Goal: Navigation & Orientation: Find specific page/section

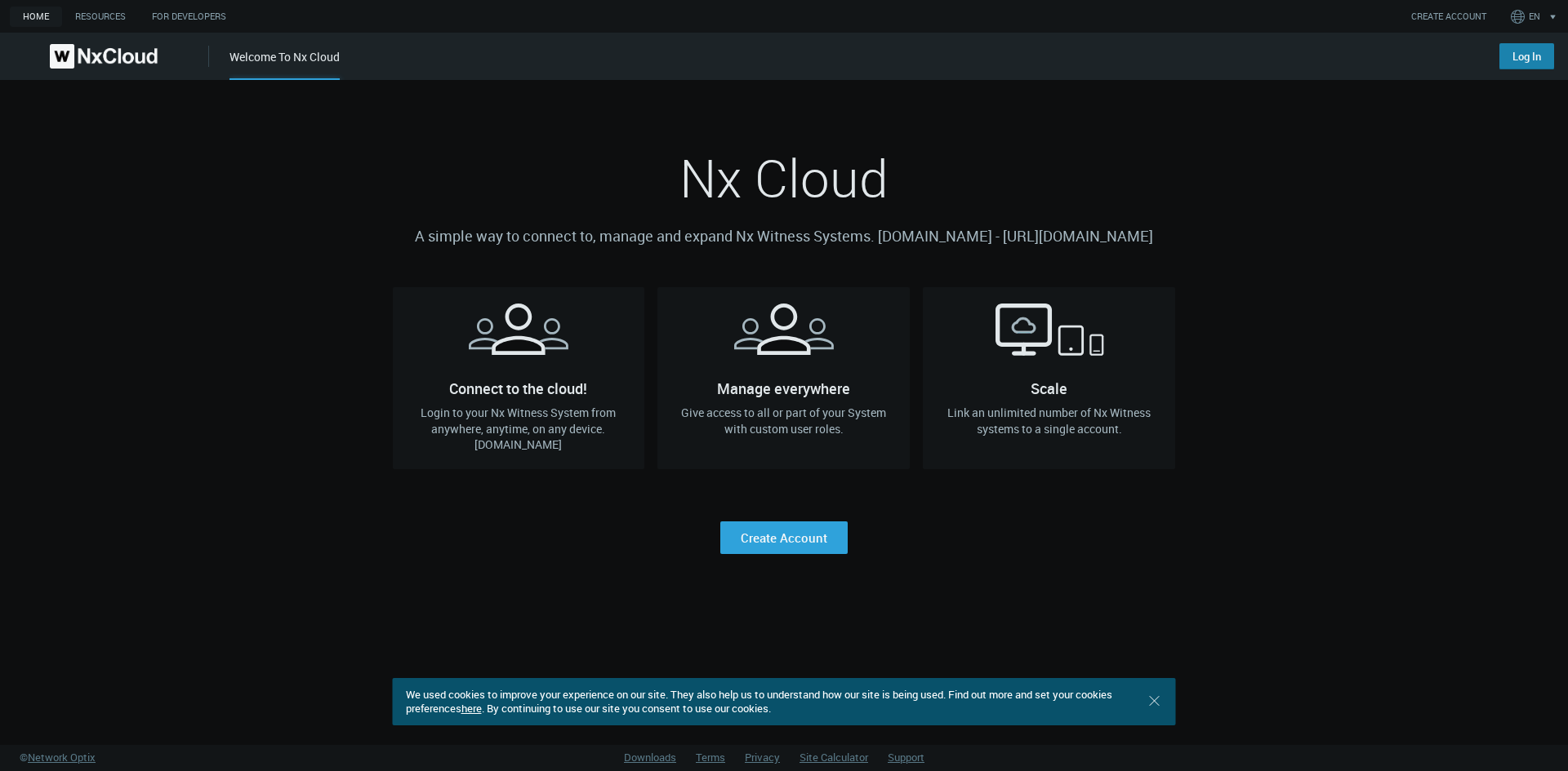
click at [1520, 50] on link "Log In" at bounding box center [1526, 57] width 55 height 26
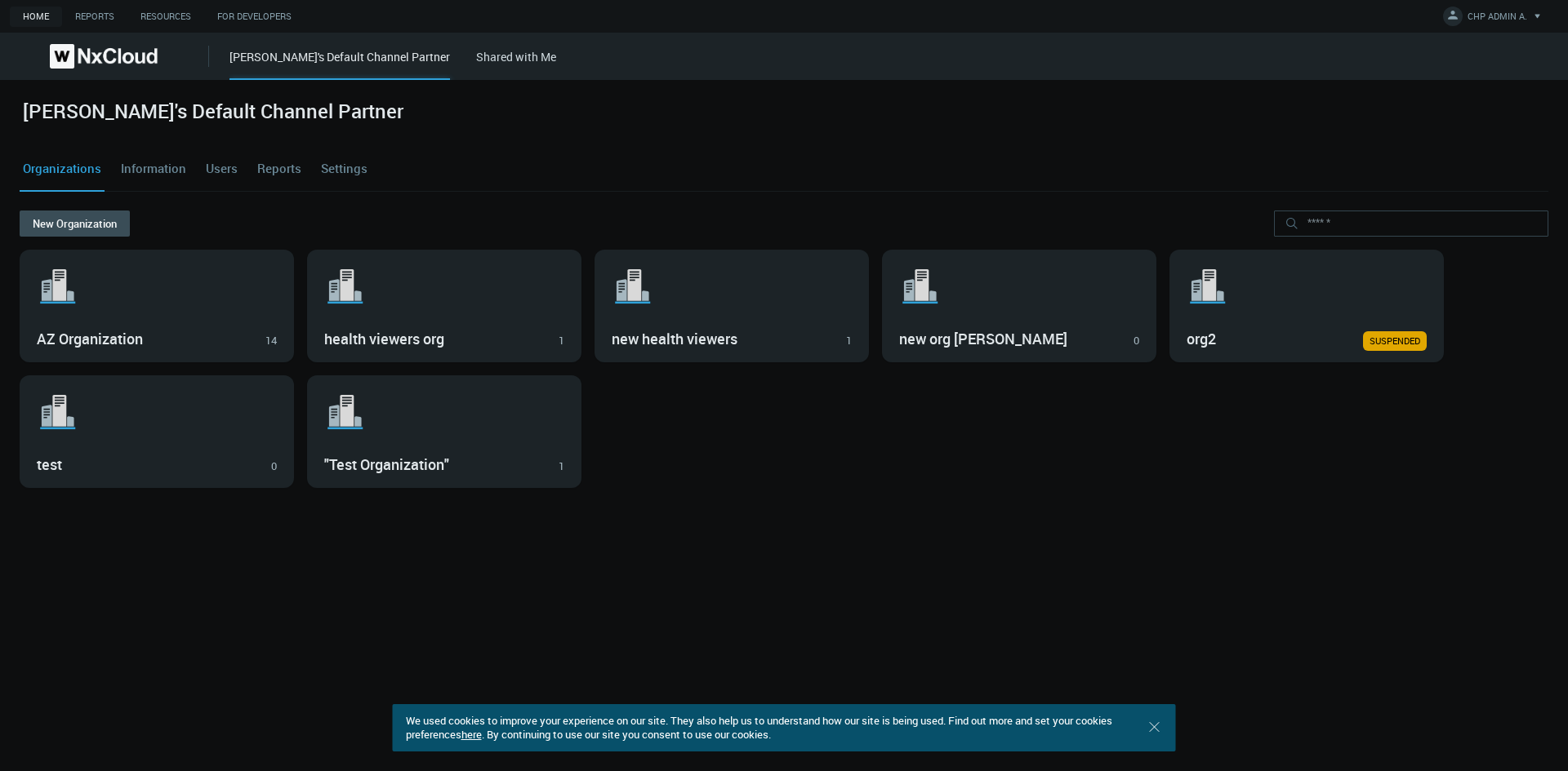
click at [174, 174] on link "Information" at bounding box center [153, 169] width 71 height 44
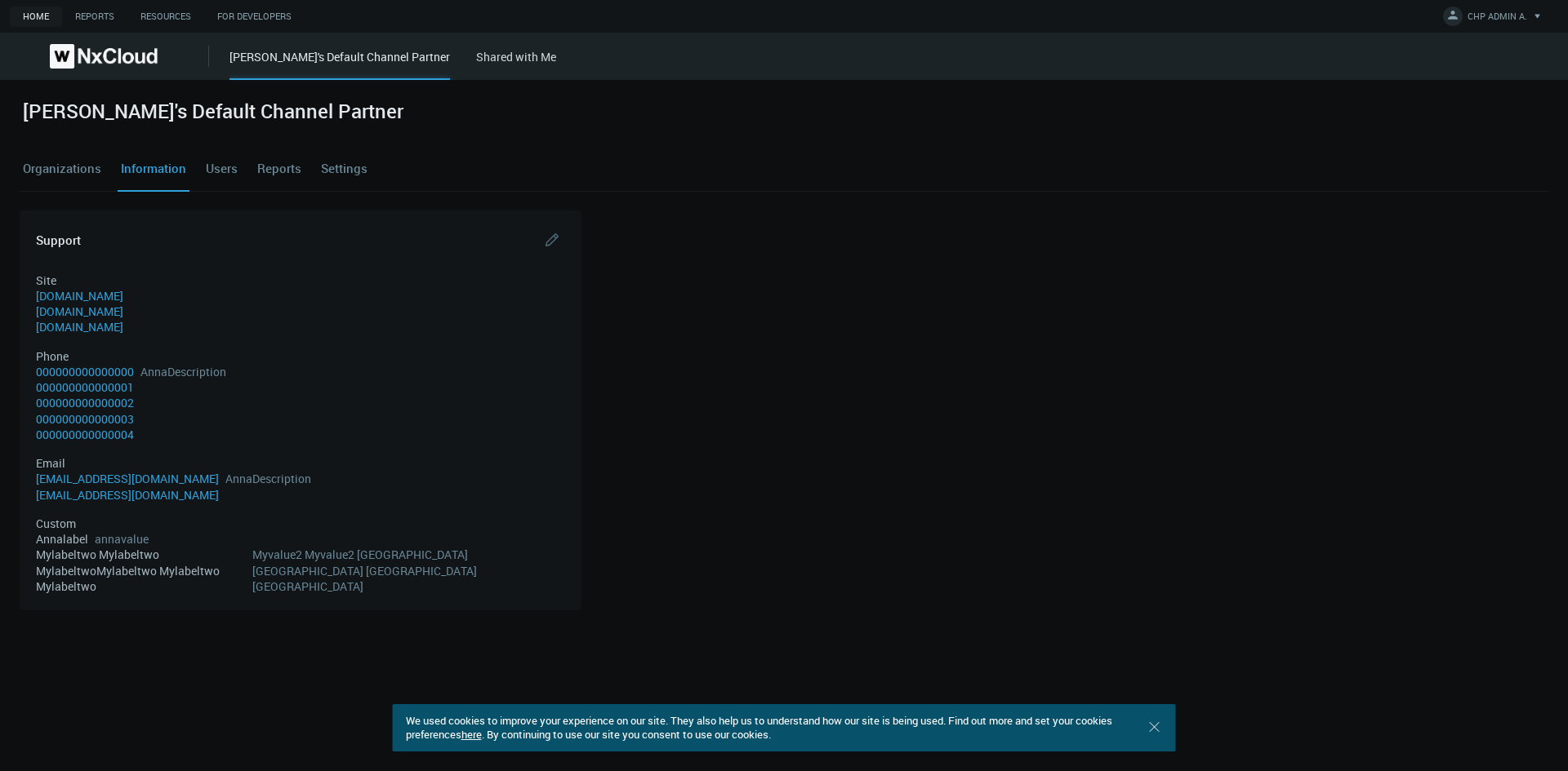
click at [71, 172] on link "Organizations" at bounding box center [62, 169] width 85 height 44
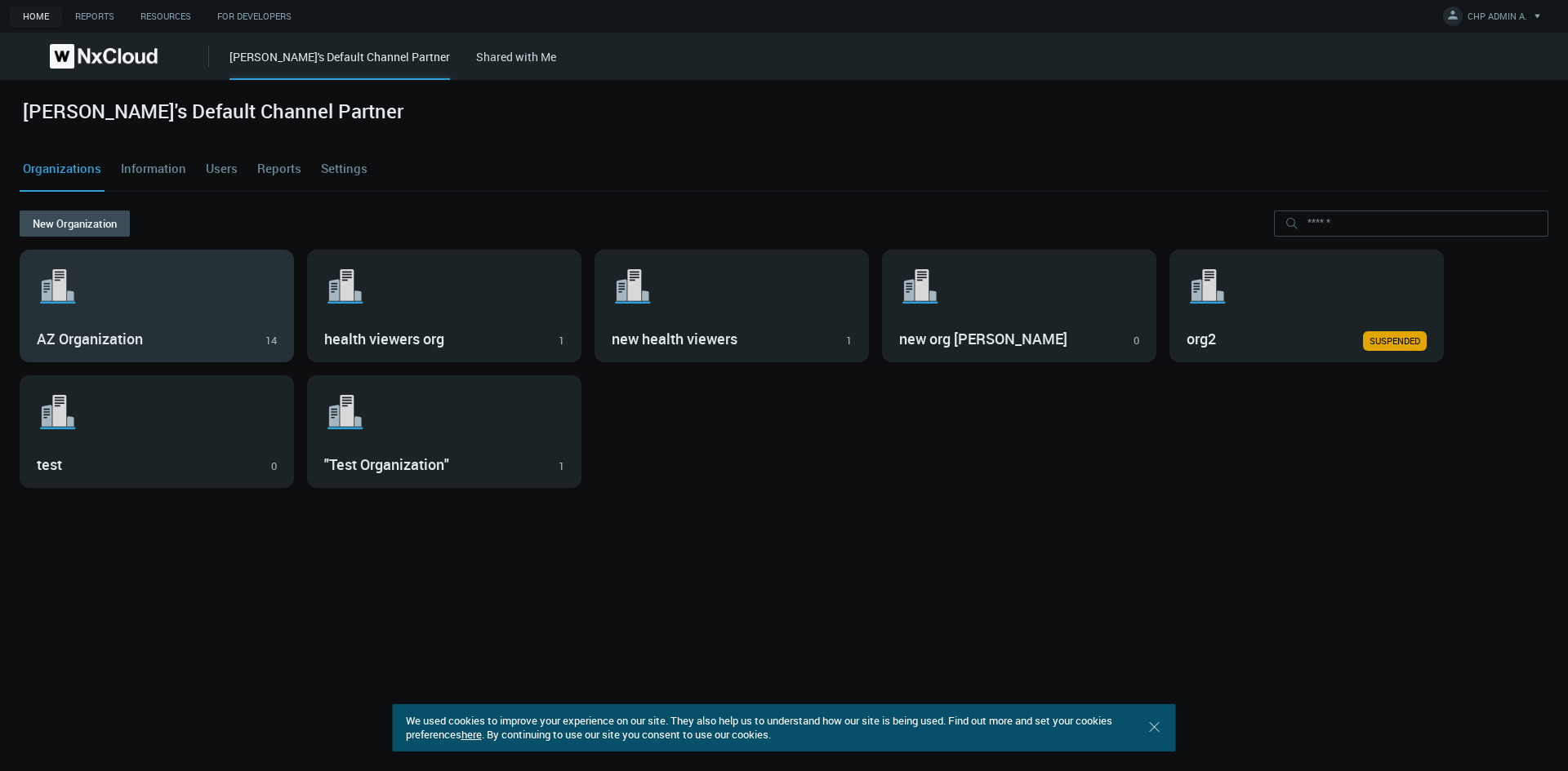
click at [229, 344] on h3 "AZ Organization" at bounding box center [145, 340] width 216 height 18
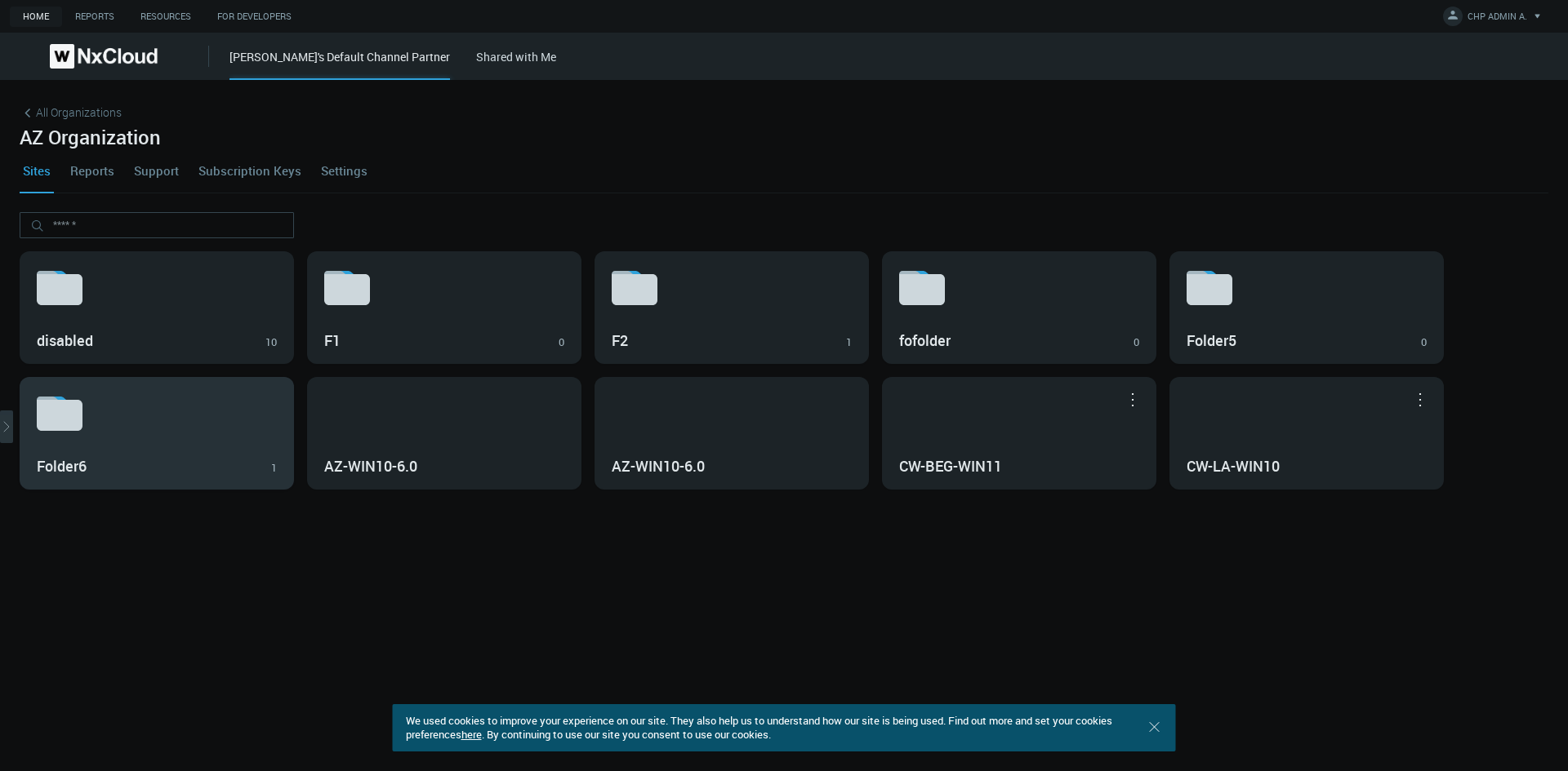
click at [237, 440] on div "Folder6 1" at bounding box center [157, 433] width 273 height 111
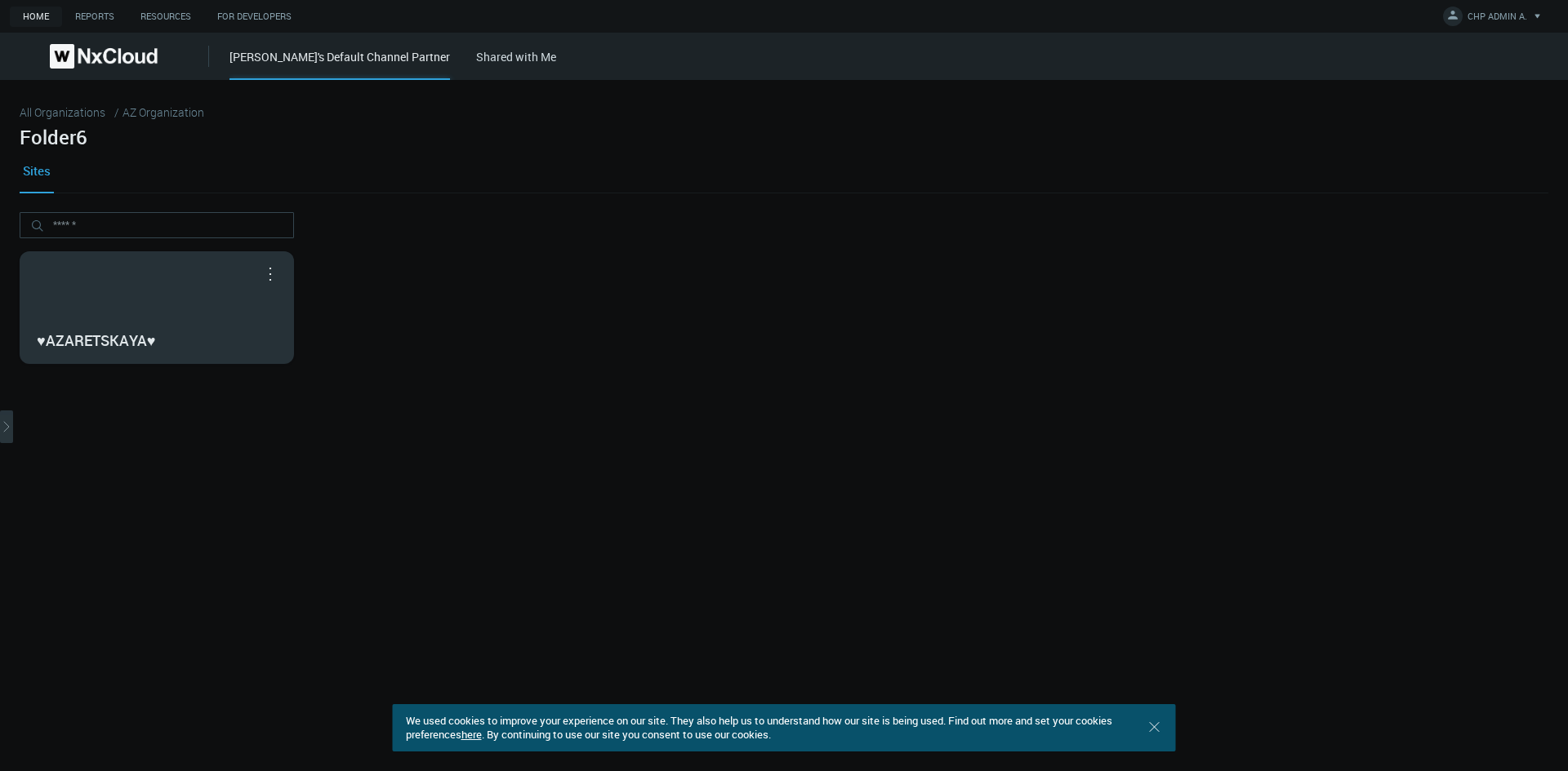
click at [218, 328] on div "♥AZARETSKAYA♥" at bounding box center [157, 340] width 240 height 28
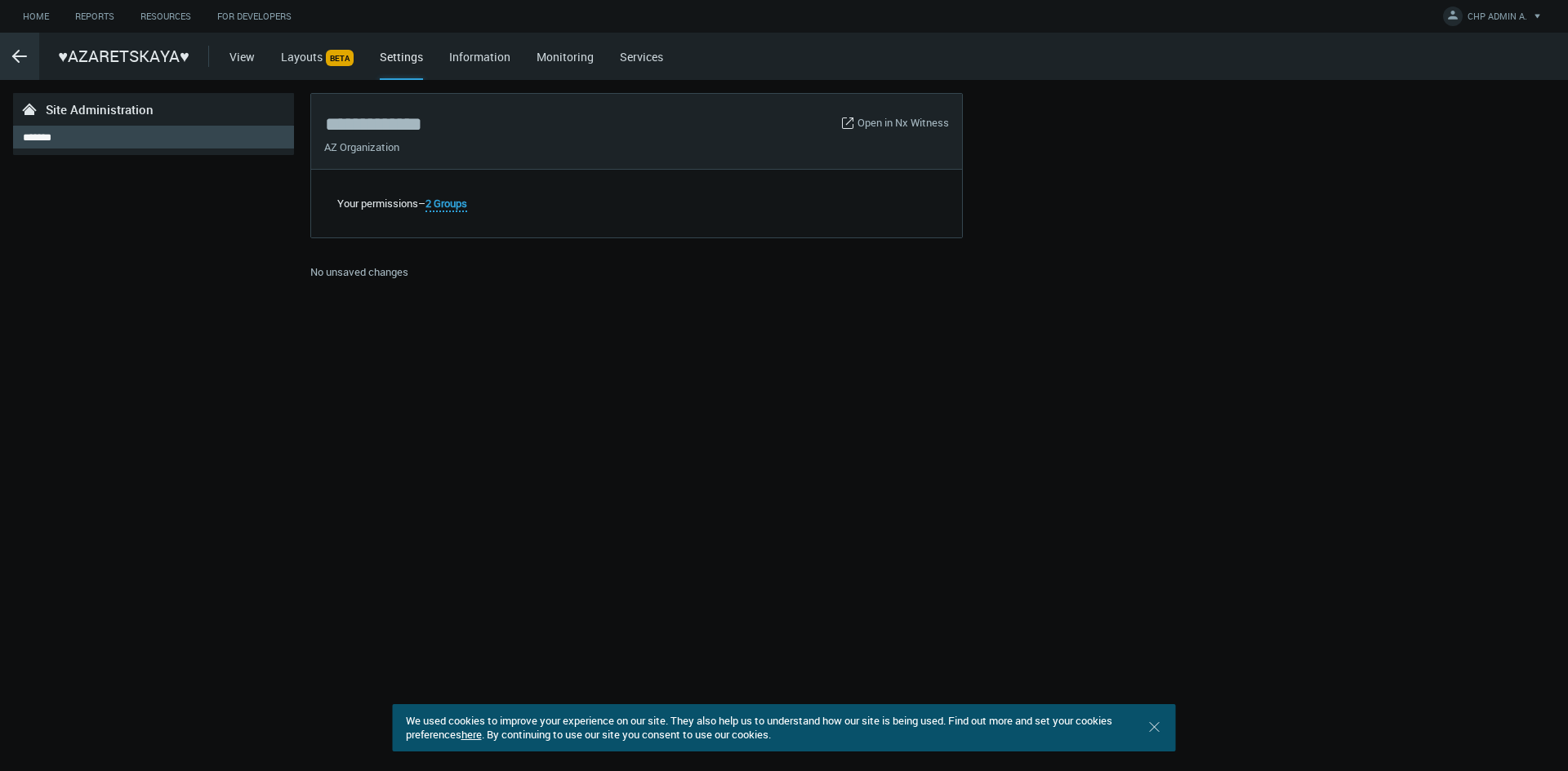
click at [23, 51] on icon ".arrow {fill-rule:evenodd;clip-rule:evenodd;fill:none;stroke:var(--btn-arrow-co…" at bounding box center [20, 57] width 20 height 20
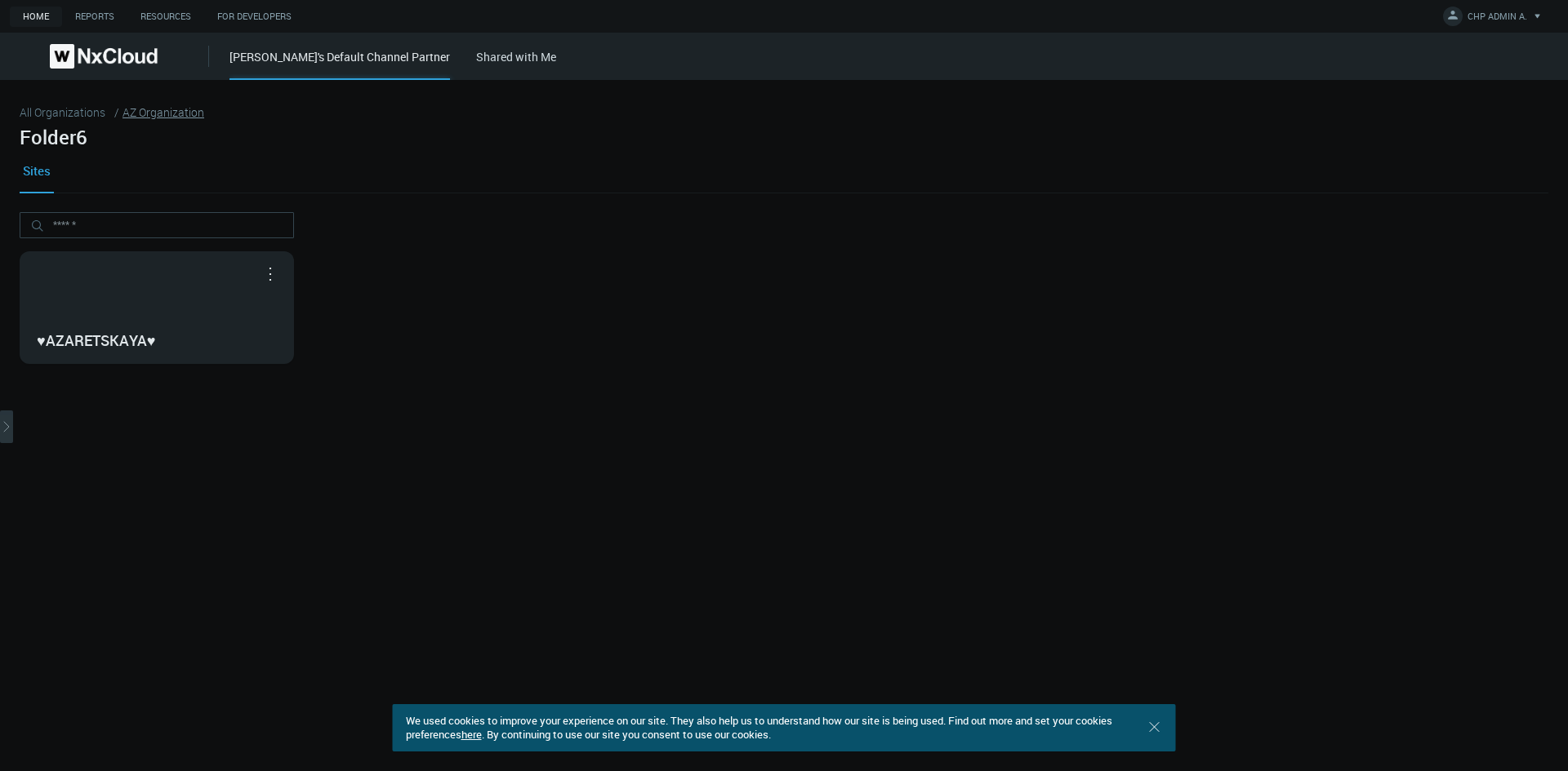
click at [173, 112] on link "AZ Organization" at bounding box center [163, 112] width 81 height 16
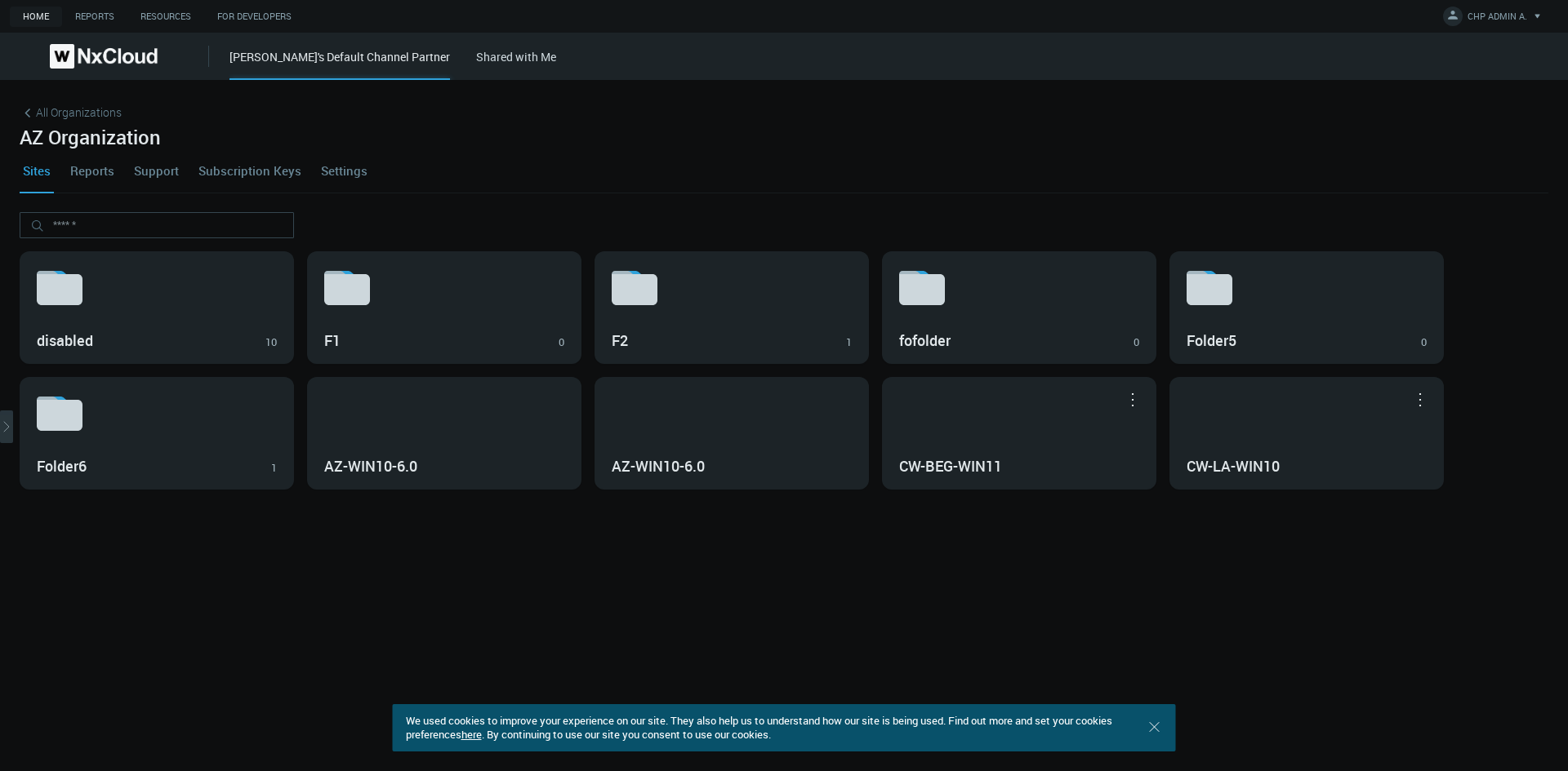
click at [160, 172] on link "Support" at bounding box center [156, 171] width 52 height 44
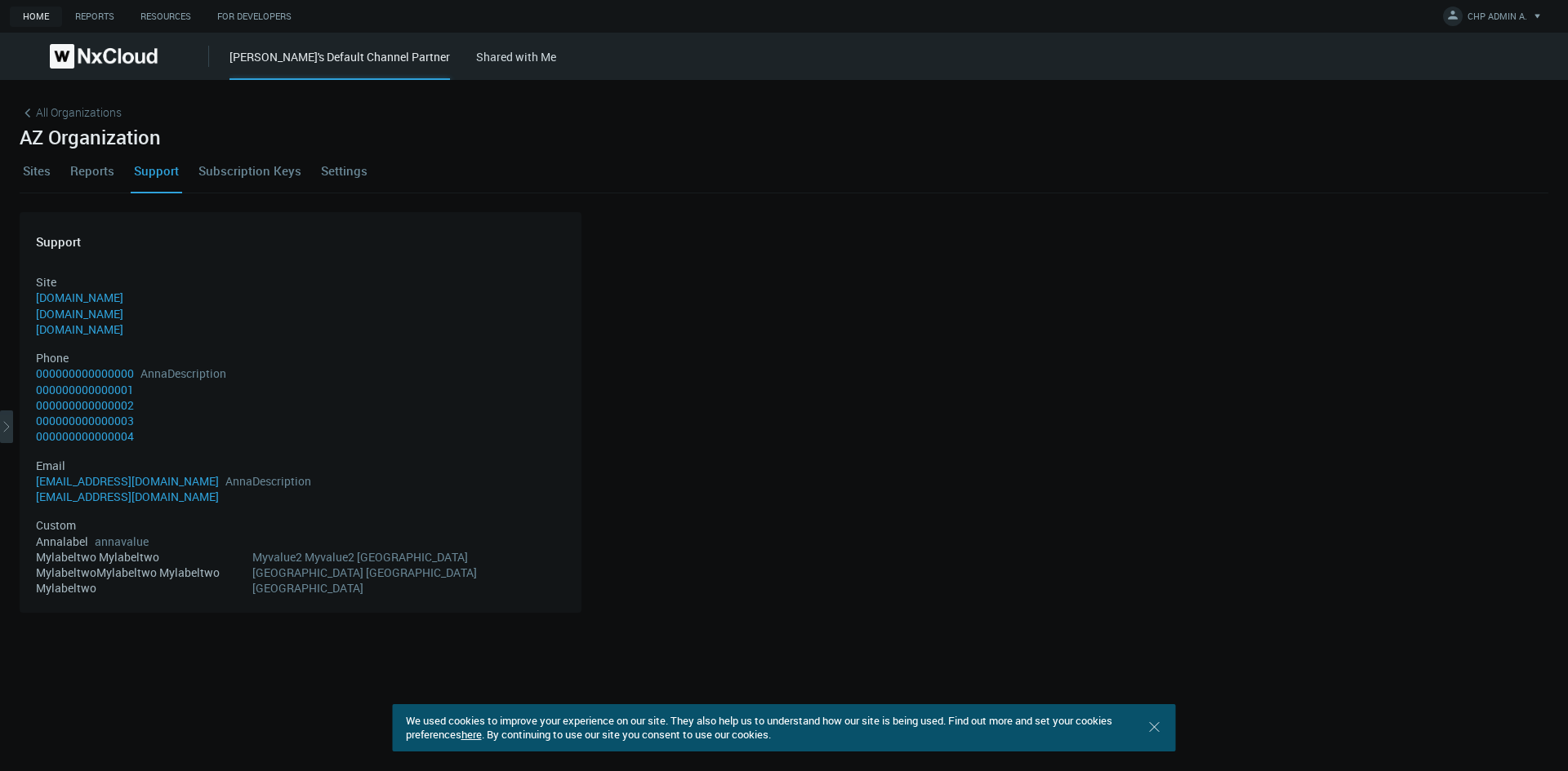
click at [86, 110] on span "All Organizations" at bounding box center [79, 112] width 85 height 17
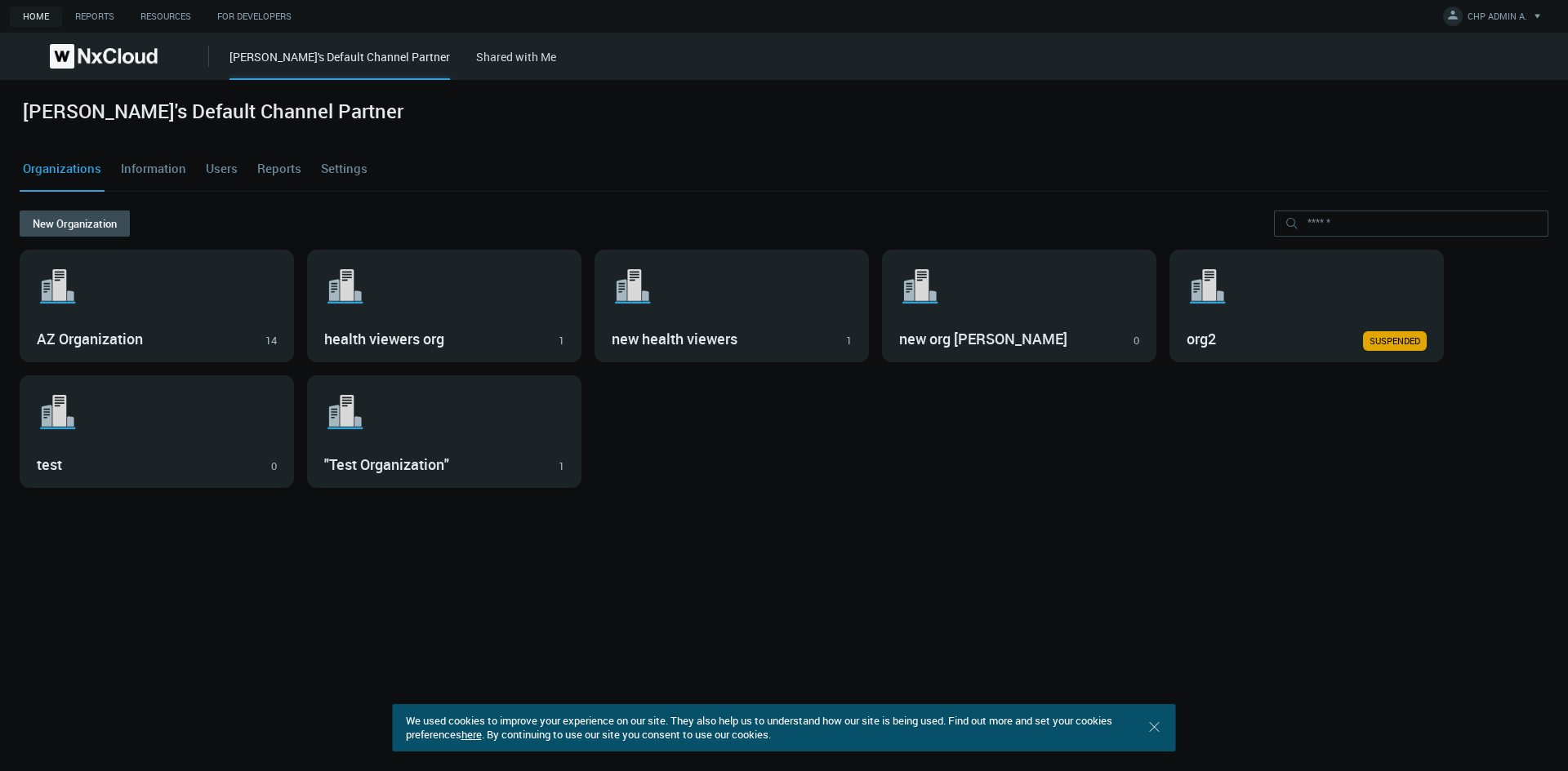
click at [141, 175] on link "Information" at bounding box center [153, 169] width 71 height 44
